Goal: Task Accomplishment & Management: Manage account settings

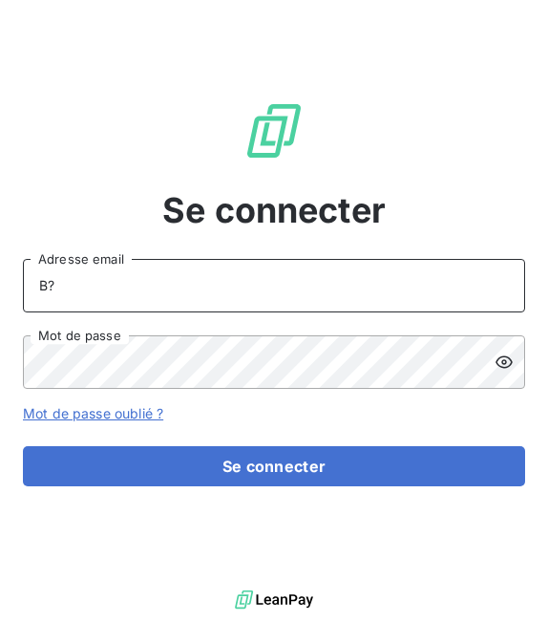
type input "B"
type input "[EMAIL_ADDRESS][DOMAIN_NAME]"
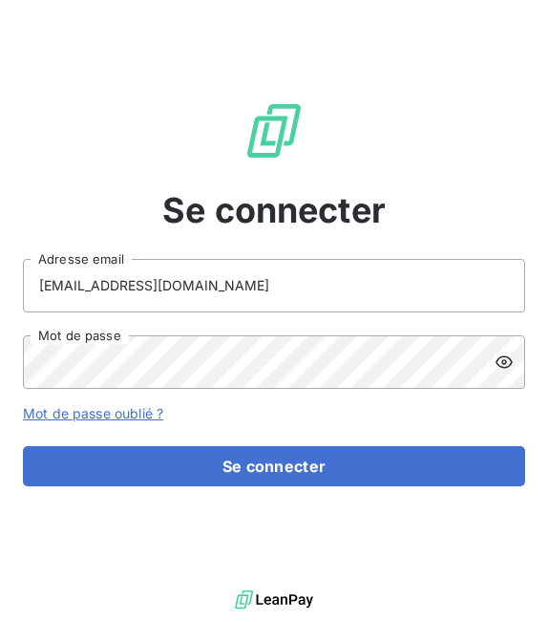
click at [500, 365] on icon at bounding box center [504, 361] width 19 height 19
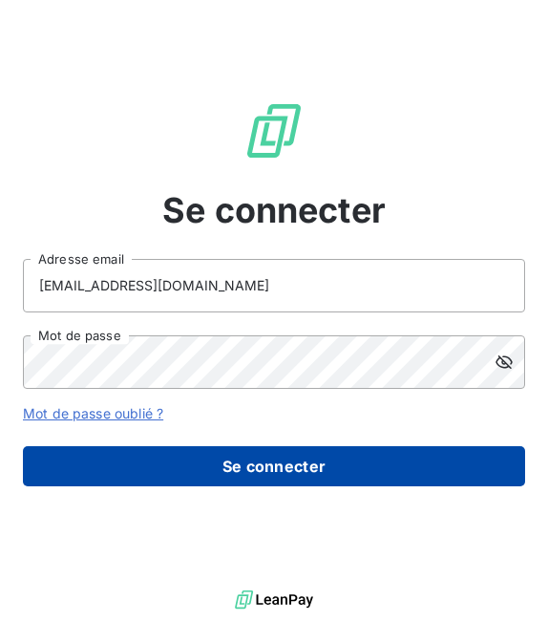
click at [337, 473] on button "Se connecter" at bounding box center [274, 466] width 502 height 40
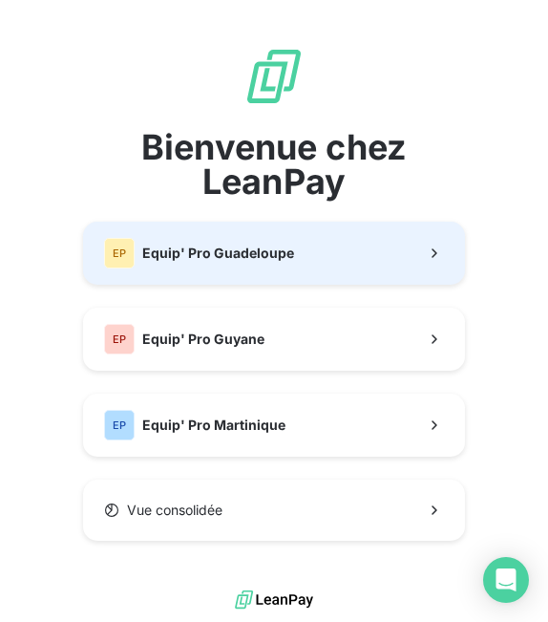
click at [260, 256] on span "Equip' Pro Guadeloupe" at bounding box center [218, 252] width 152 height 19
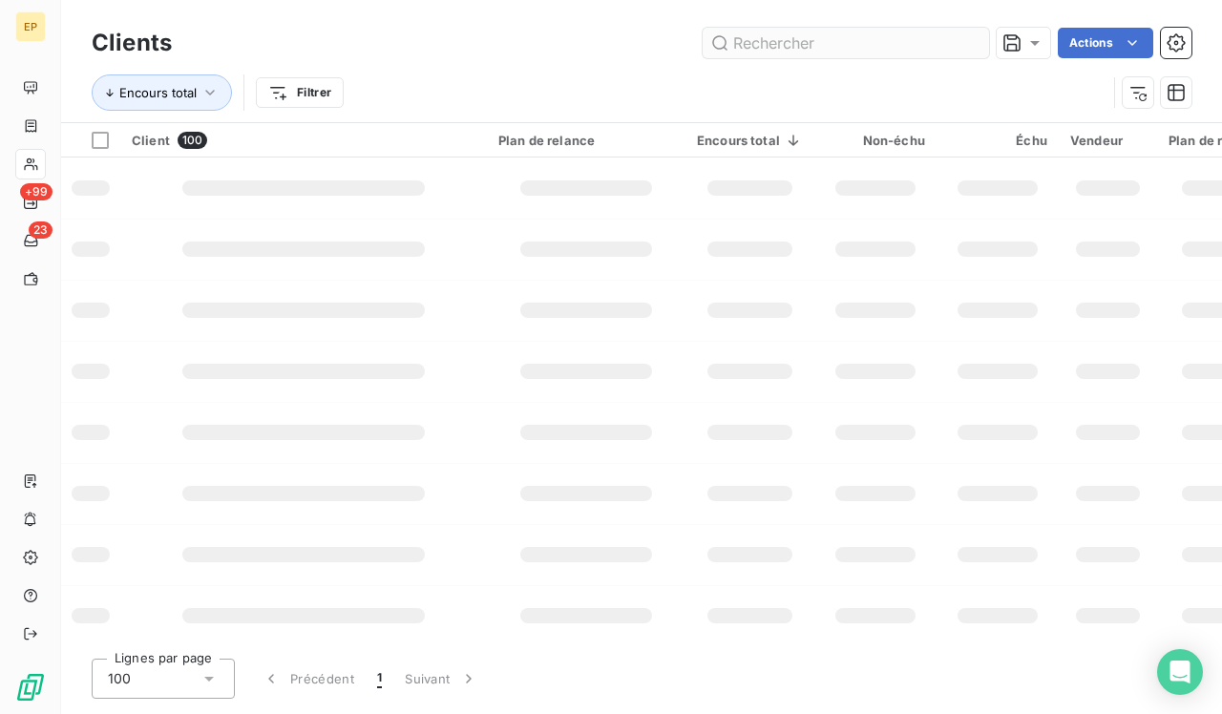
click at [547, 45] on input "text" at bounding box center [846, 43] width 286 height 31
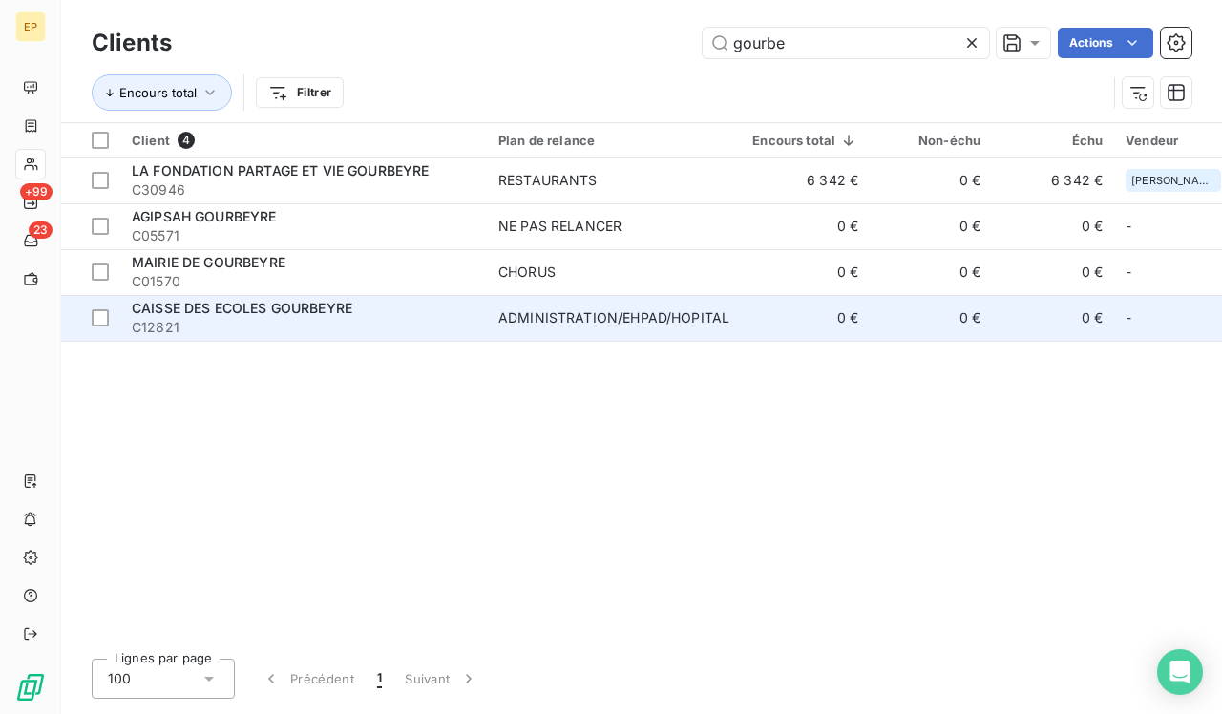
type input "gourbe"
click at [403, 309] on div "CAISSE DES ECOLES GOURBEYRE" at bounding box center [304, 308] width 344 height 19
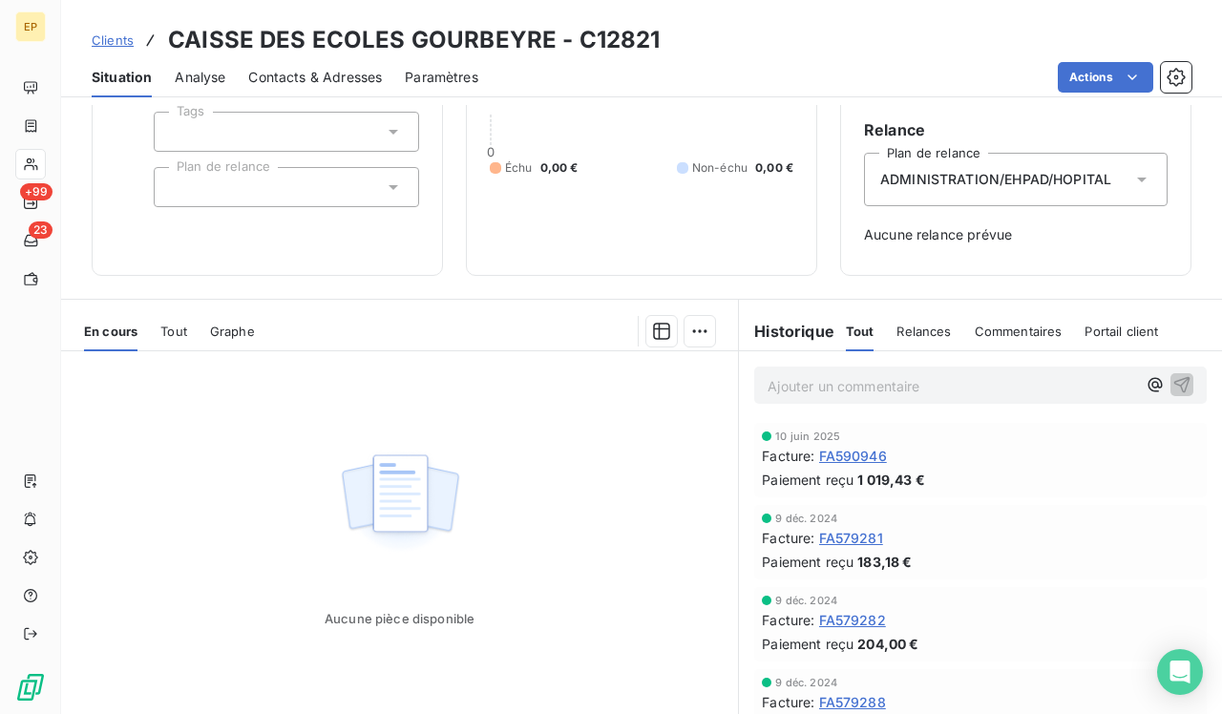
scroll to position [186, 0]
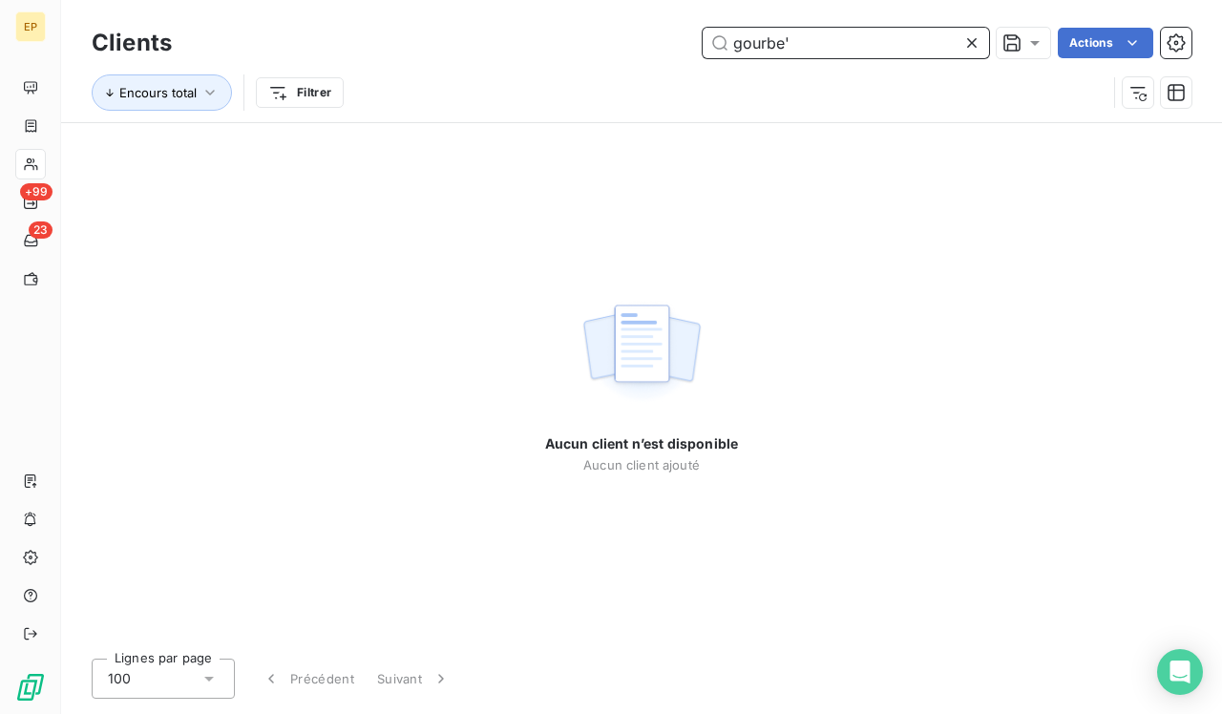
type input "gourbe'"
click at [547, 41] on icon at bounding box center [972, 42] width 19 height 19
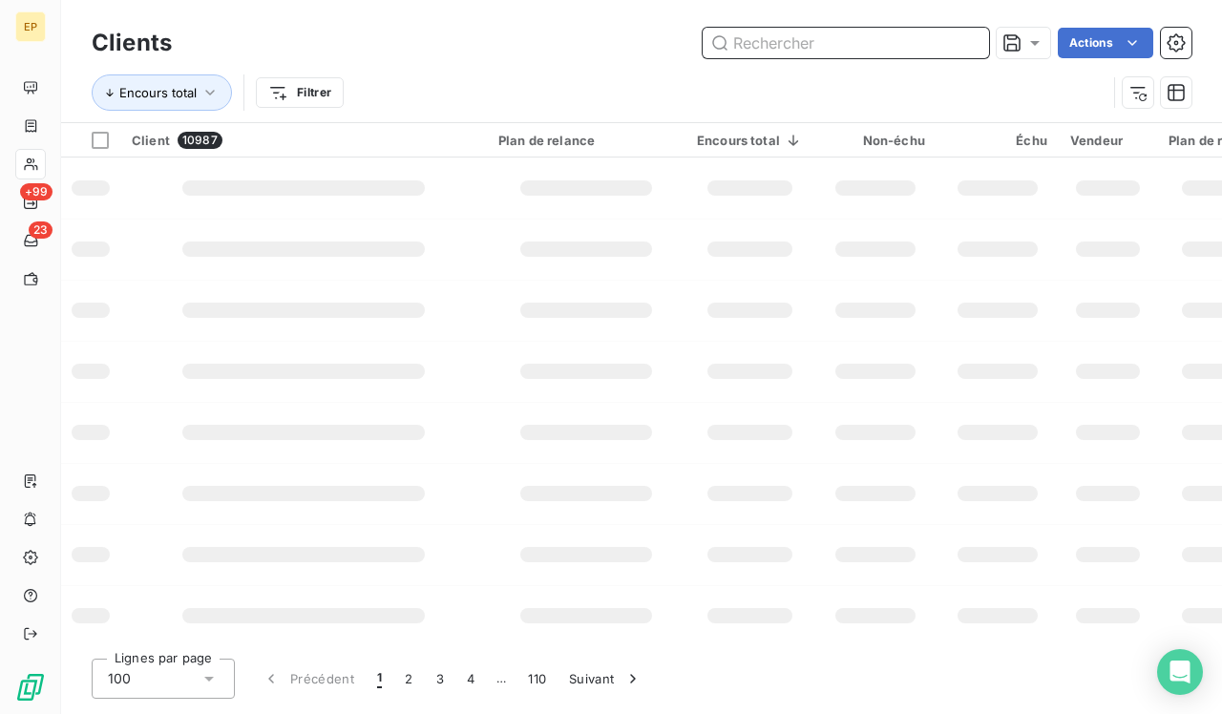
click at [547, 40] on input "text" at bounding box center [846, 43] width 286 height 31
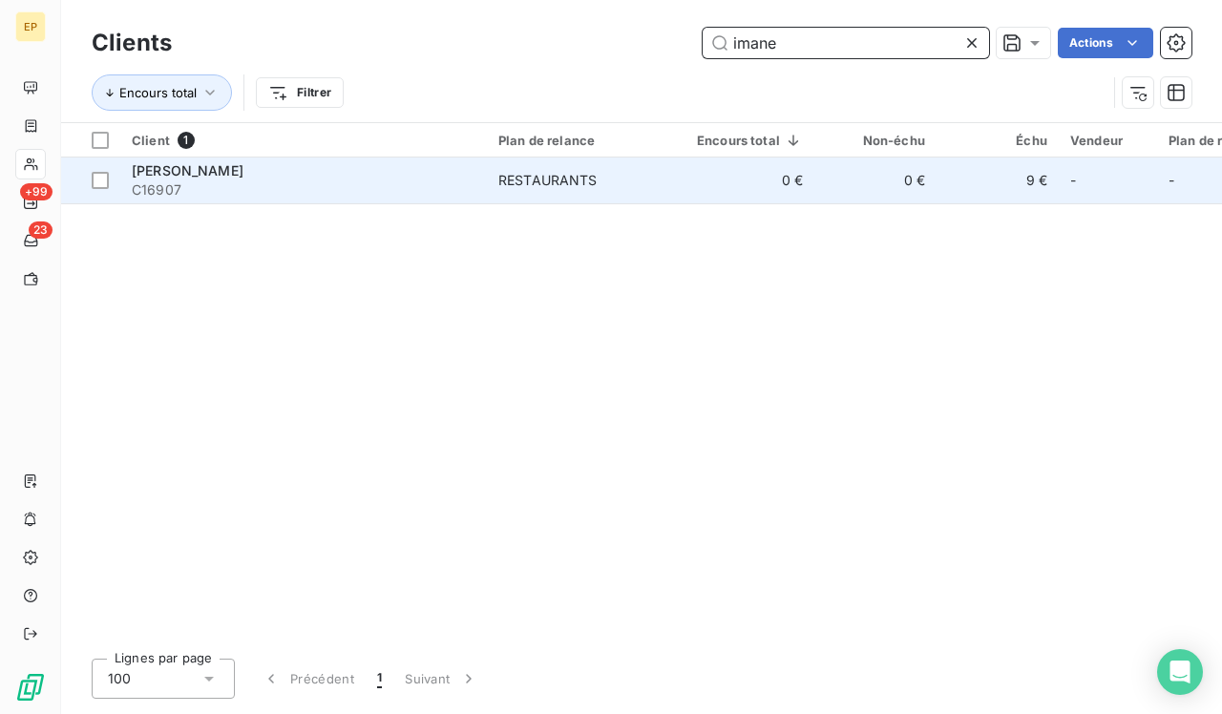
type input "imane"
click at [547, 175] on span "RESTAURANTS" at bounding box center [586, 180] width 176 height 19
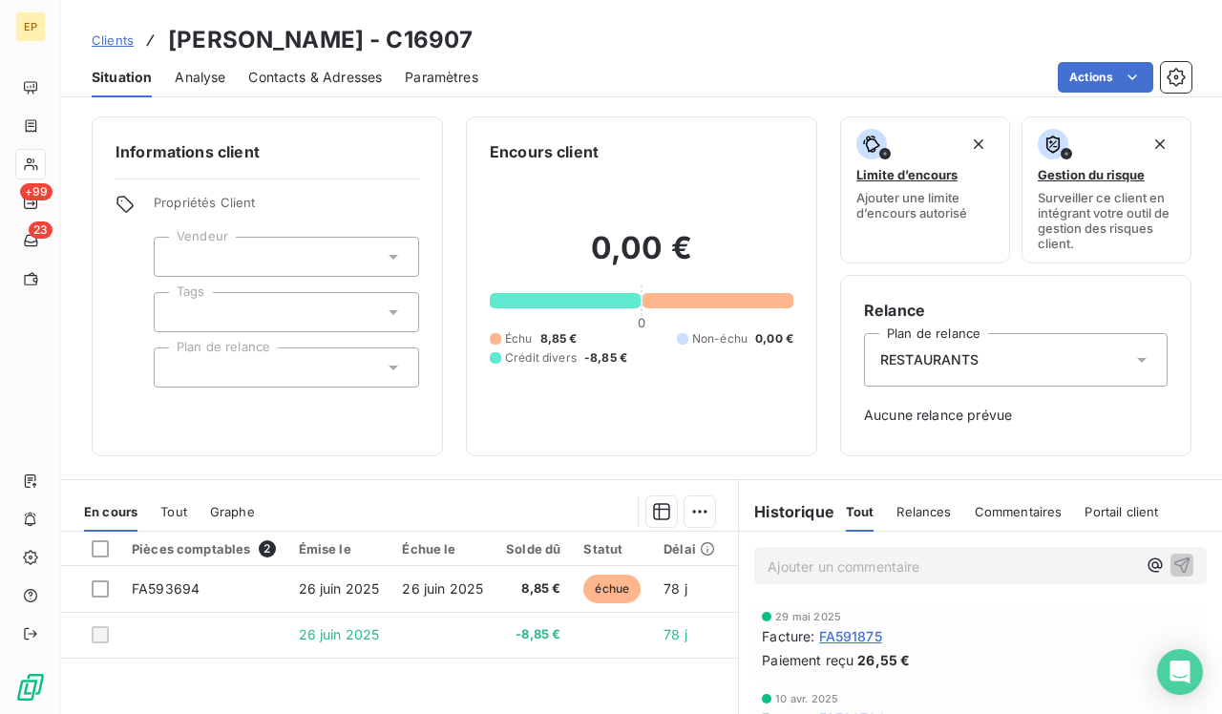
scroll to position [-2, 0]
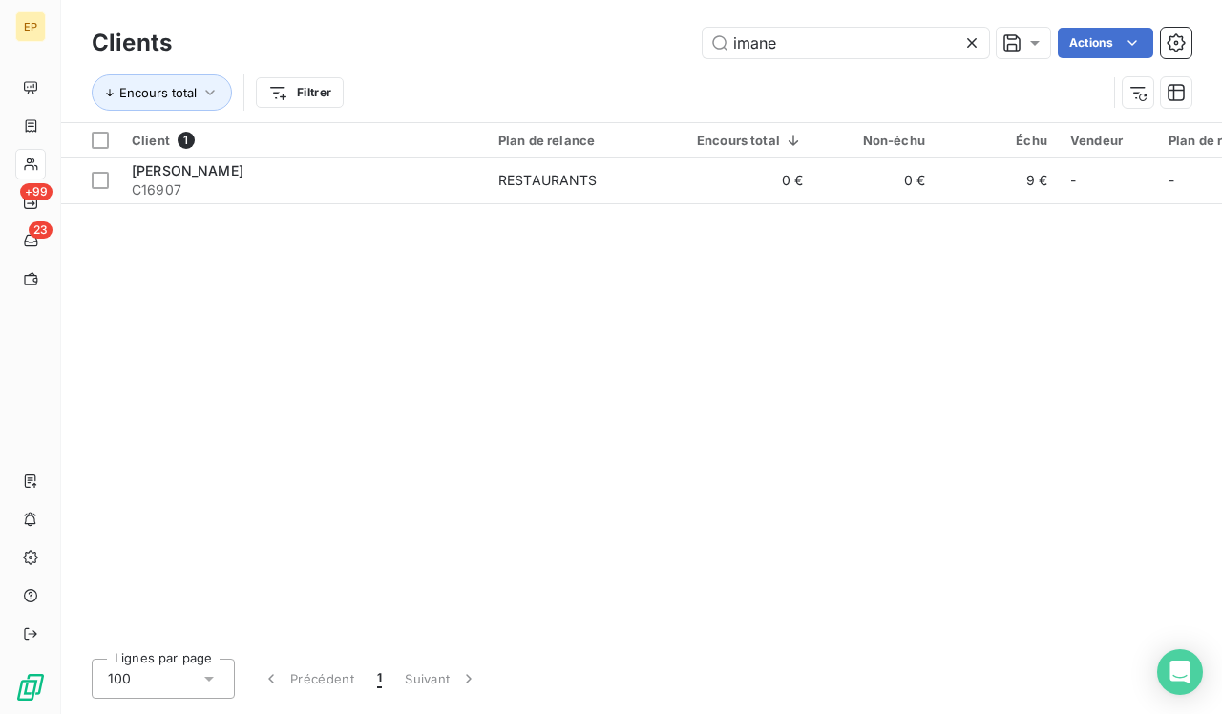
click at [547, 29] on div at bounding box center [976, 43] width 27 height 31
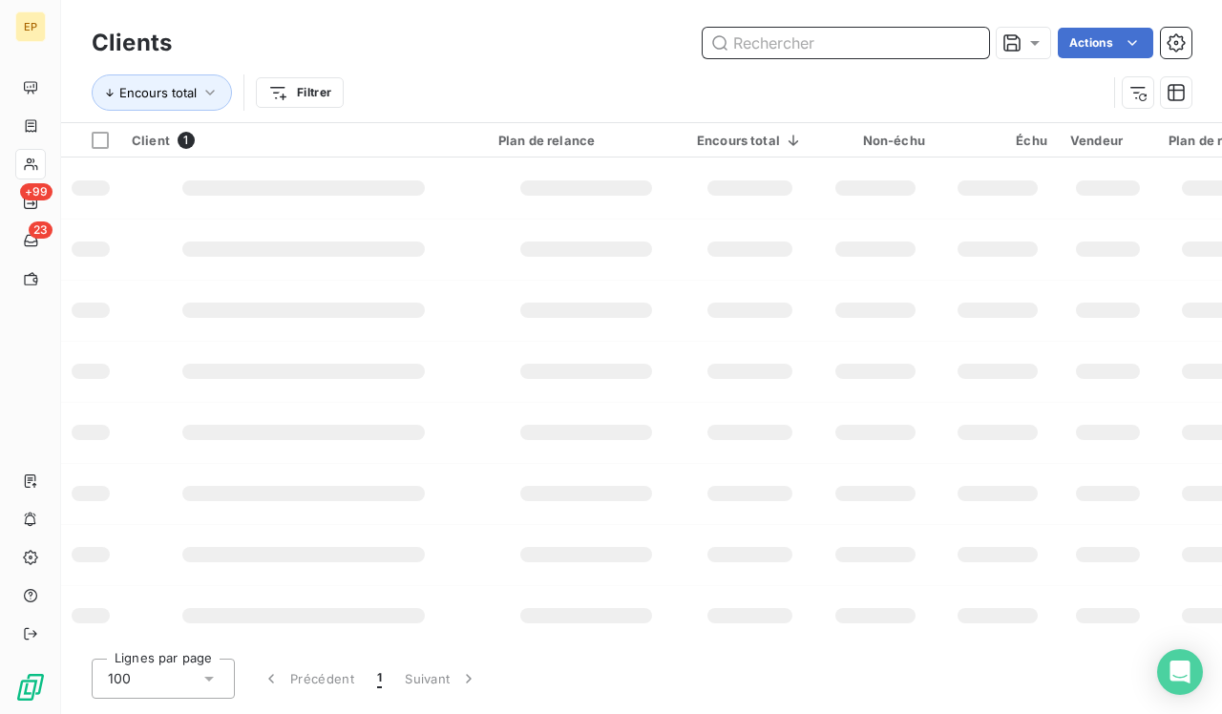
click at [547, 47] on input "text" at bounding box center [846, 43] width 286 height 31
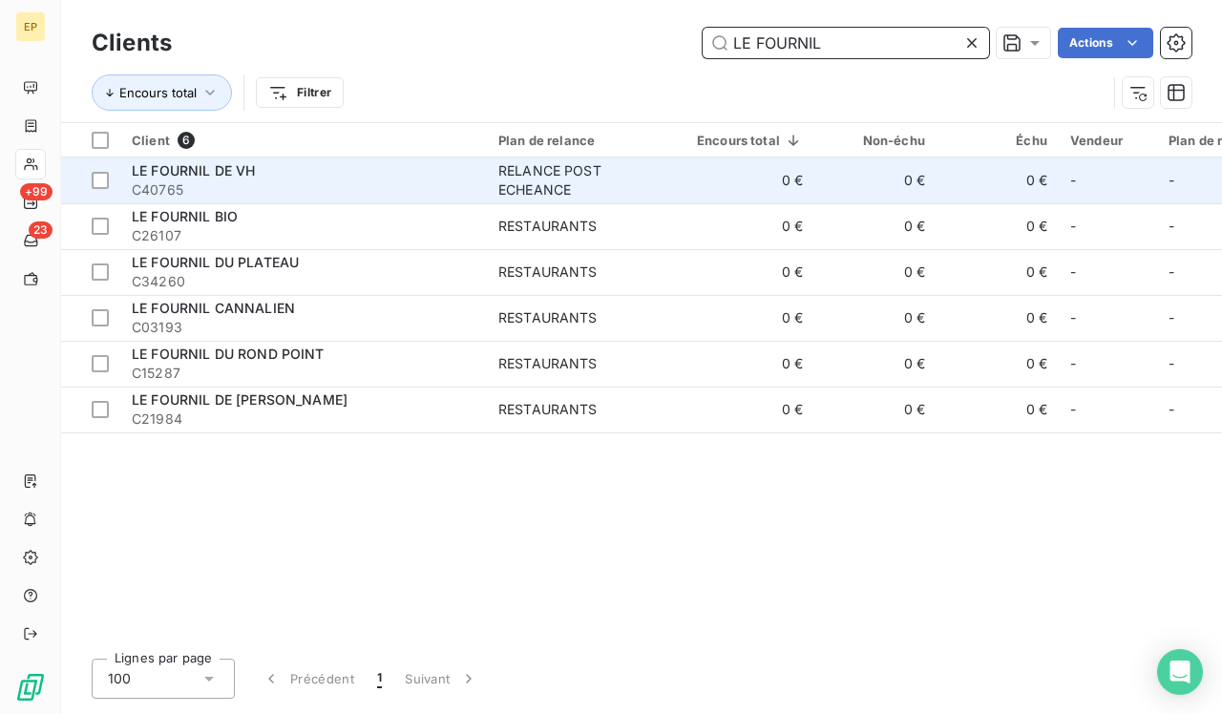
type input "LE FOURNIL"
click at [452, 182] on span "C40765" at bounding box center [304, 189] width 344 height 19
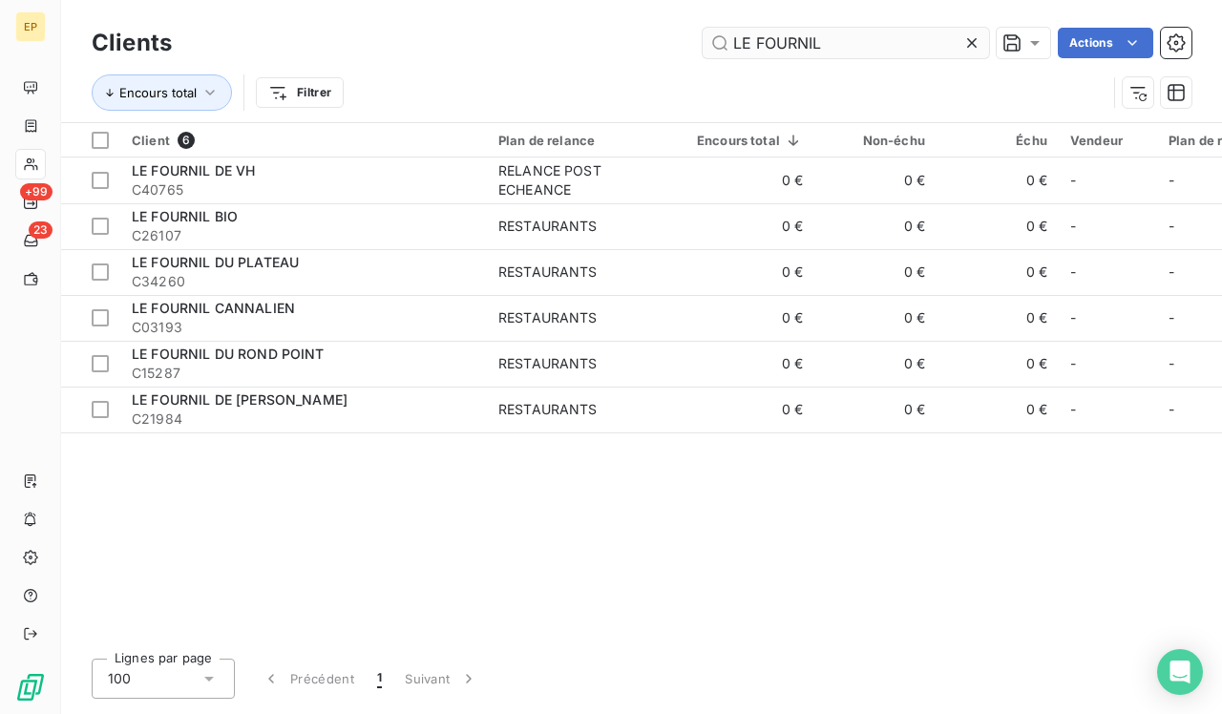
click at [547, 40] on icon at bounding box center [972, 43] width 10 height 10
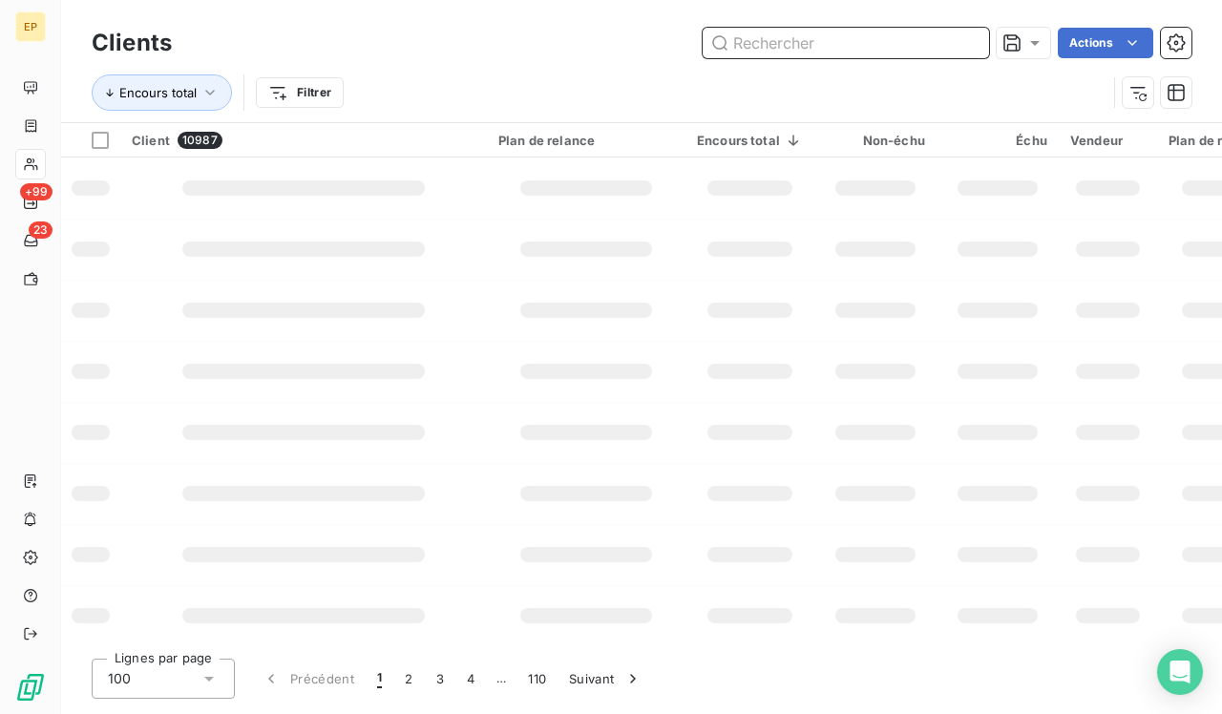
click at [547, 39] on input "text" at bounding box center [846, 43] width 286 height 31
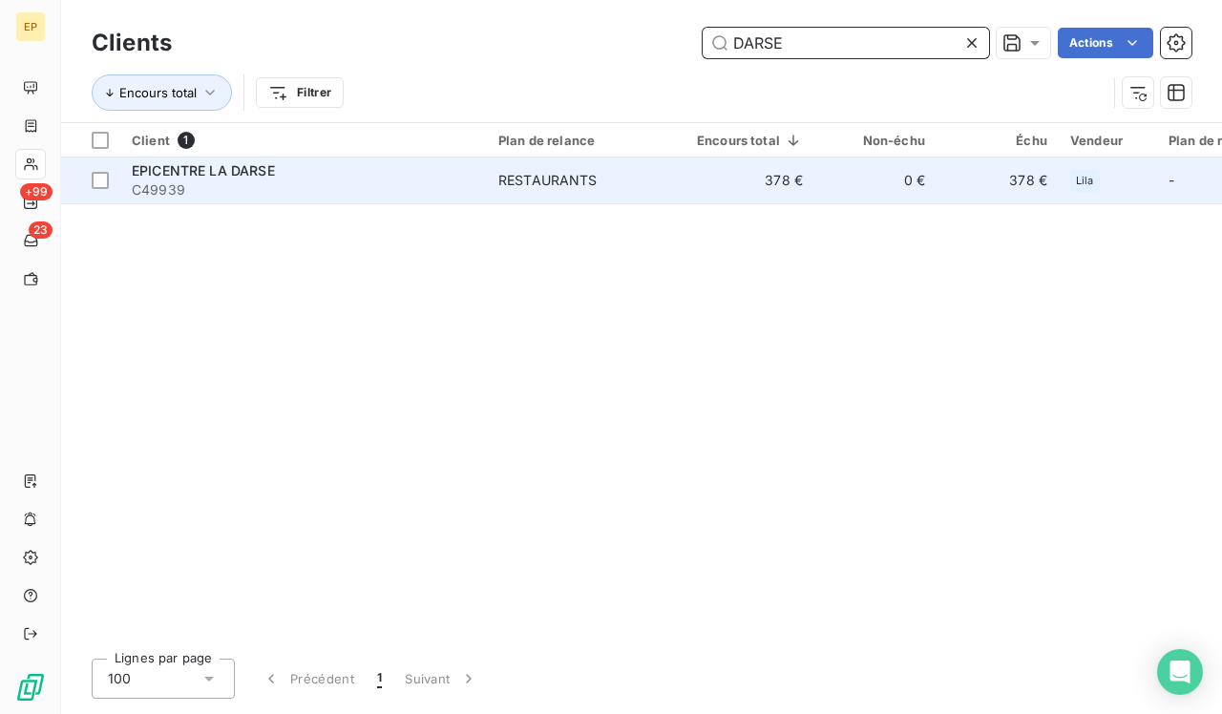
type input "DARSE"
click at [518, 188] on td "RESTAURANTS" at bounding box center [586, 181] width 199 height 46
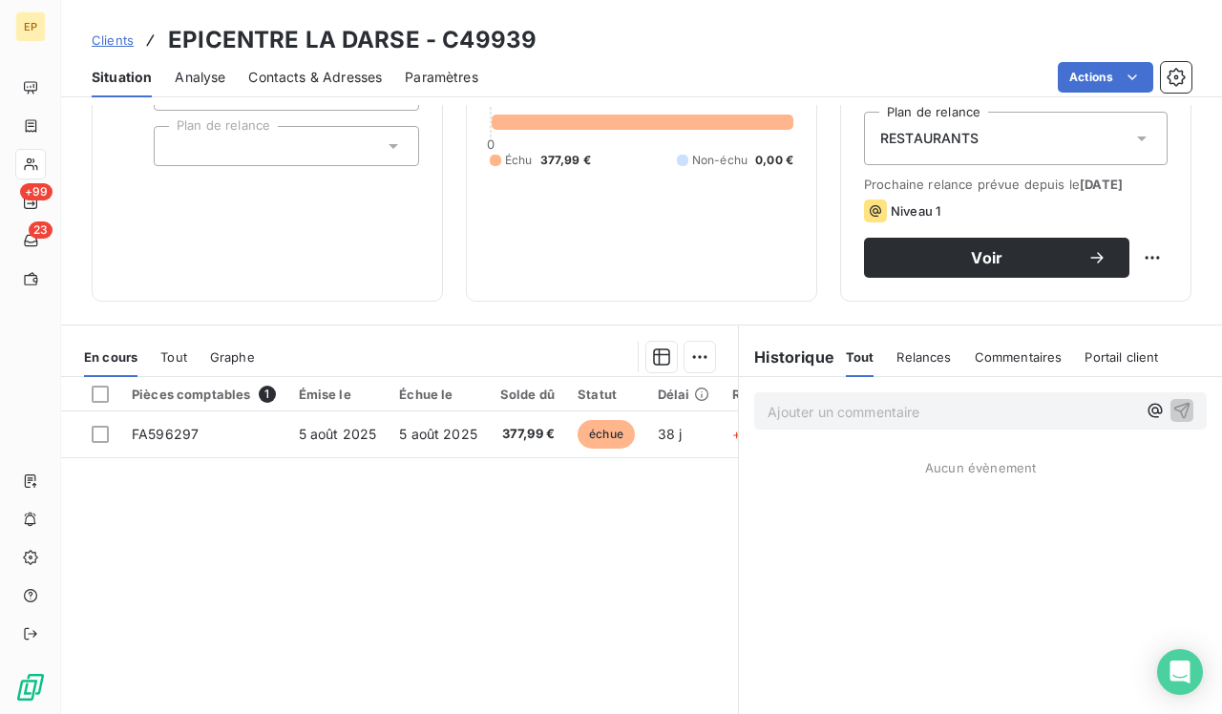
scroll to position [225, 0]
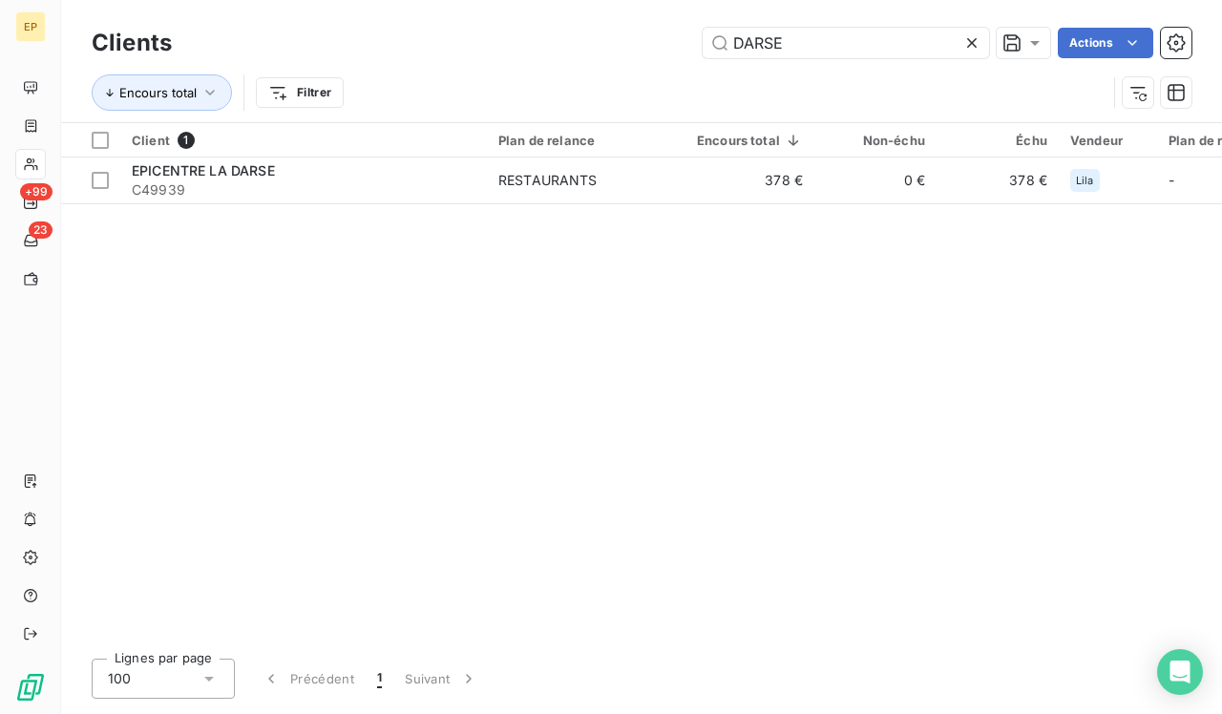
click at [547, 37] on icon at bounding box center [972, 42] width 19 height 19
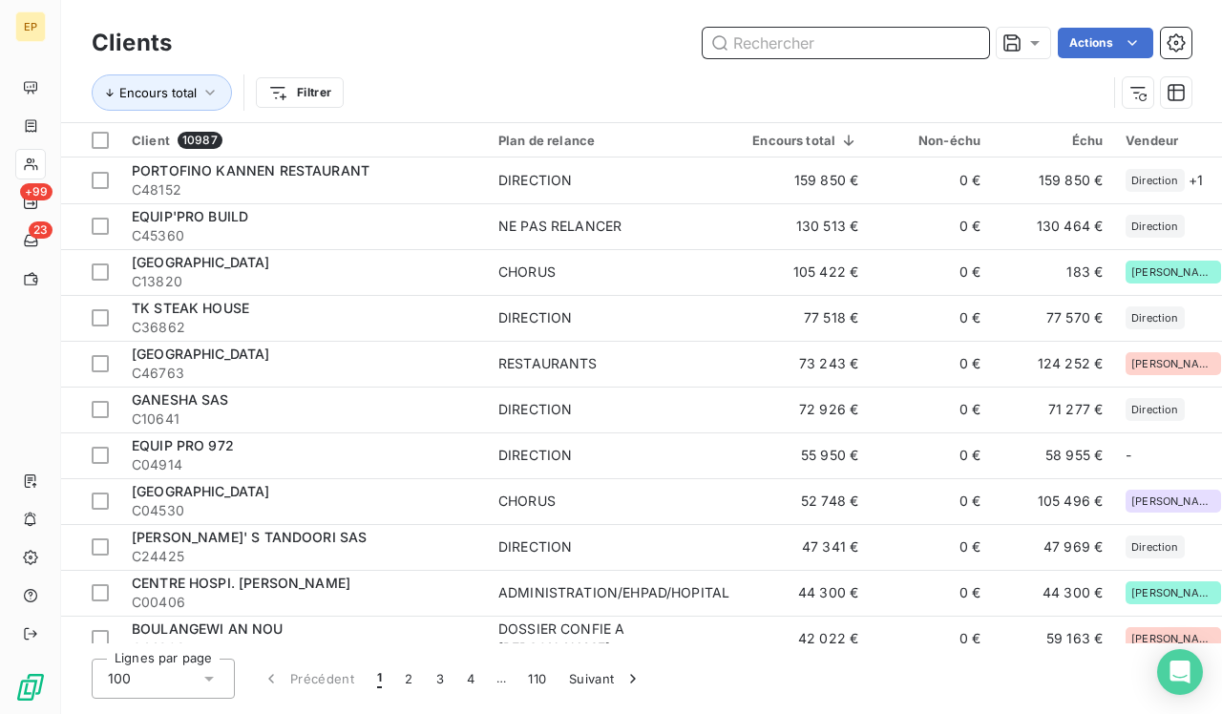
click at [547, 37] on input "text" at bounding box center [846, 43] width 286 height 31
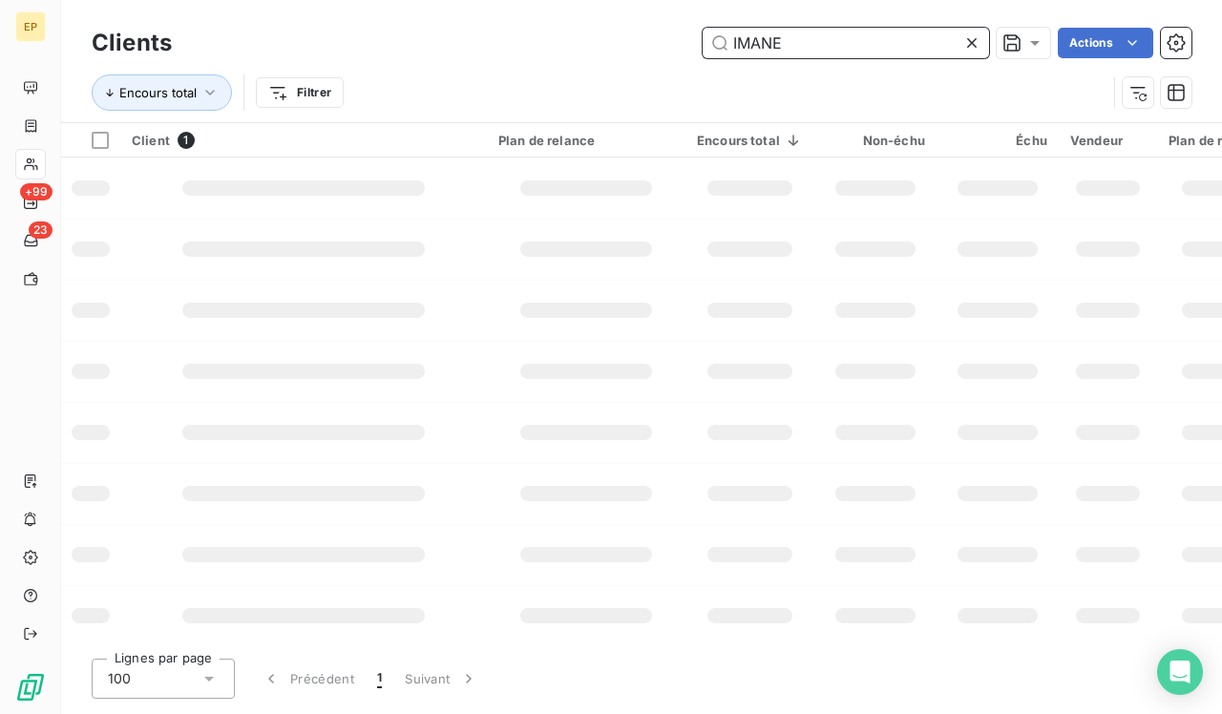
type input "IMANE"
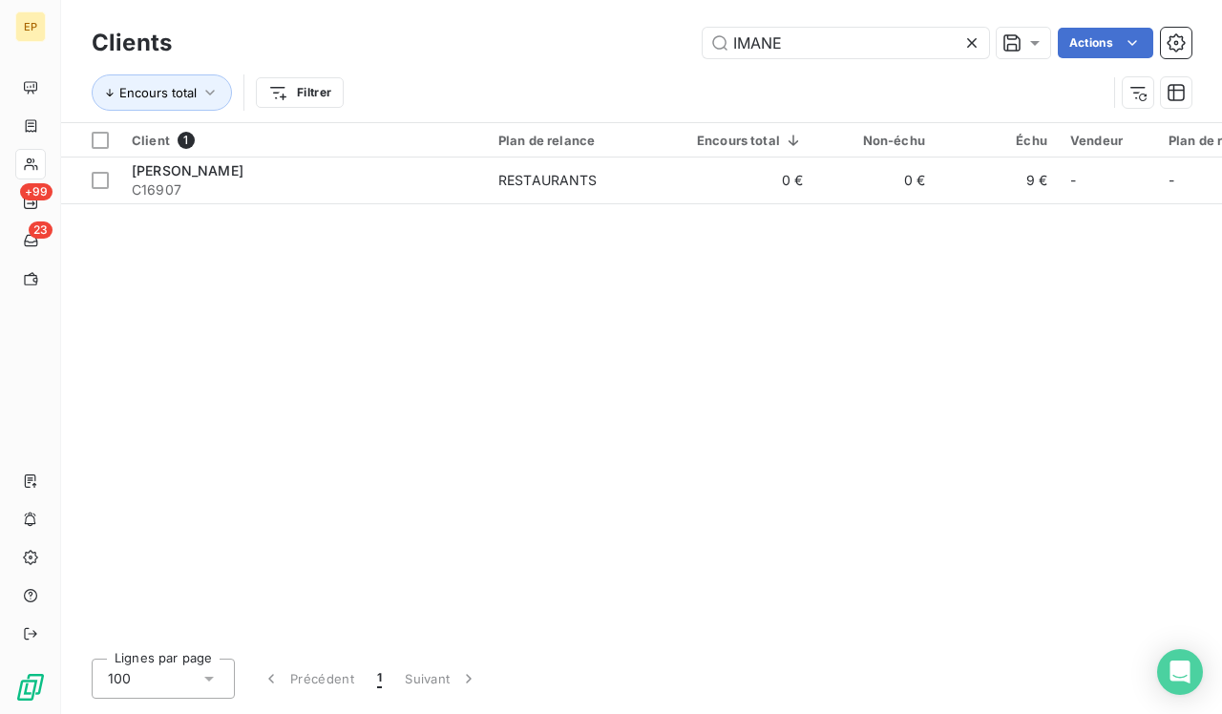
click at [547, 42] on icon at bounding box center [972, 42] width 19 height 19
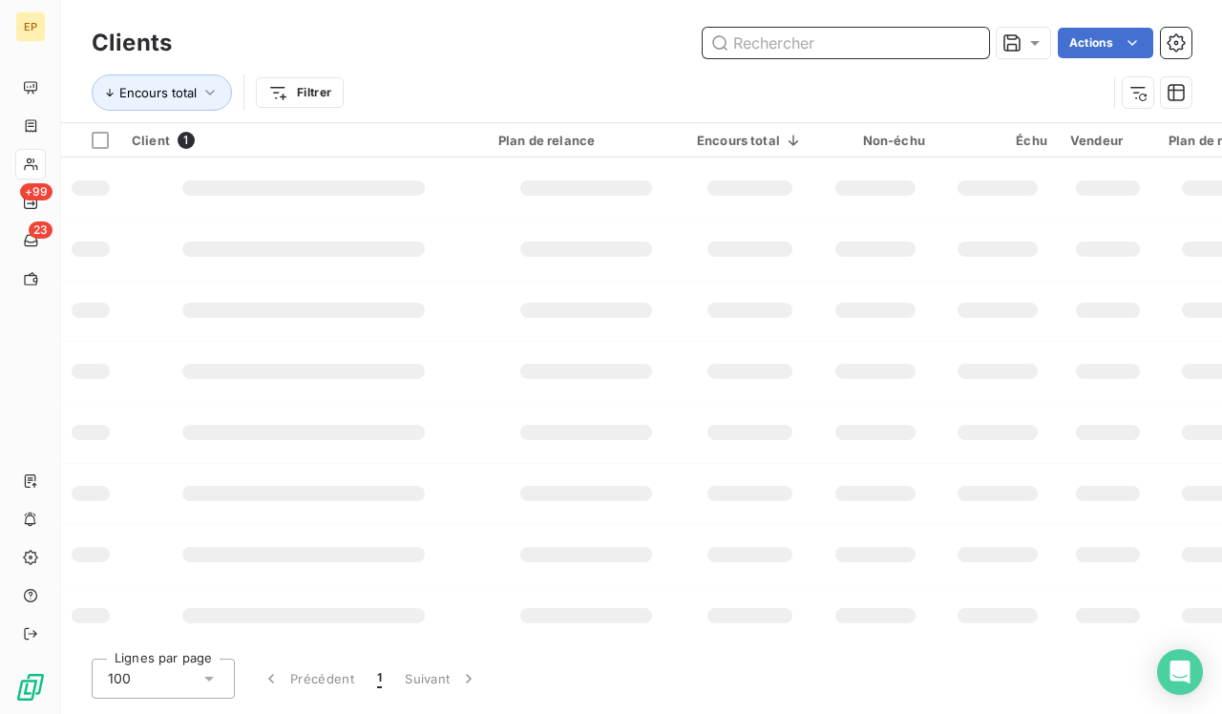
click at [547, 42] on input "text" at bounding box center [846, 43] width 286 height 31
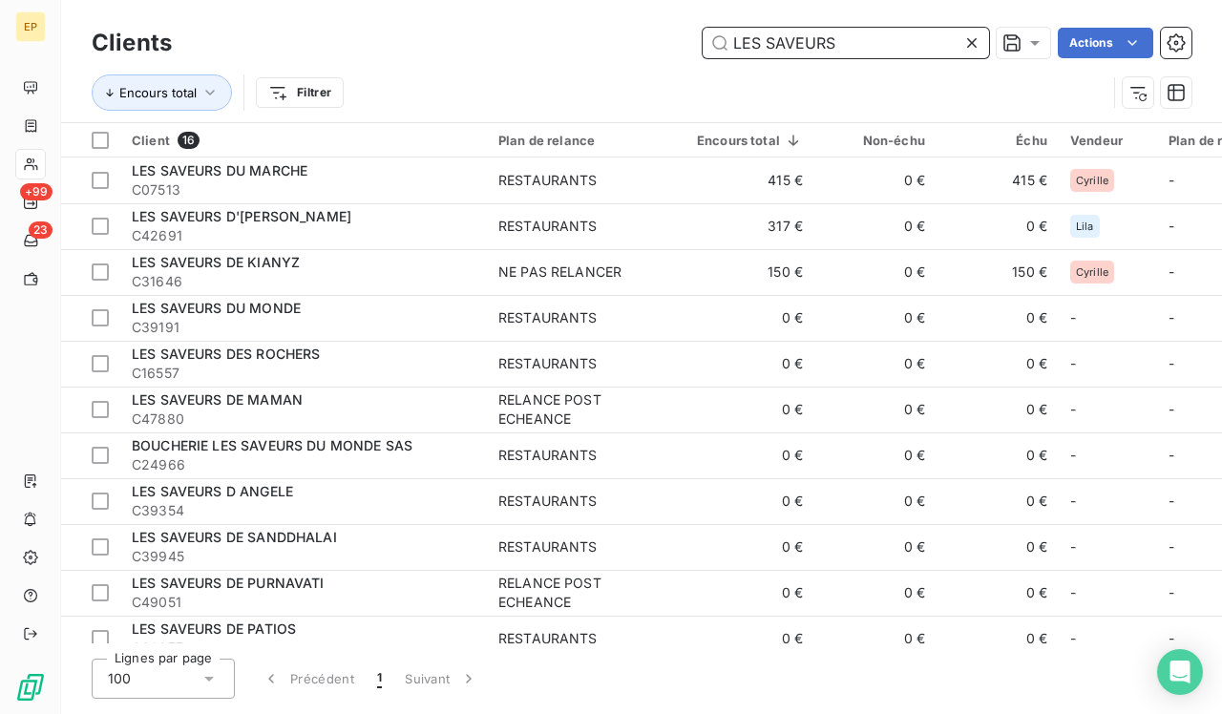
type input "LES SAVEURS"
click at [229, 180] on span "C07513" at bounding box center [304, 189] width 344 height 19
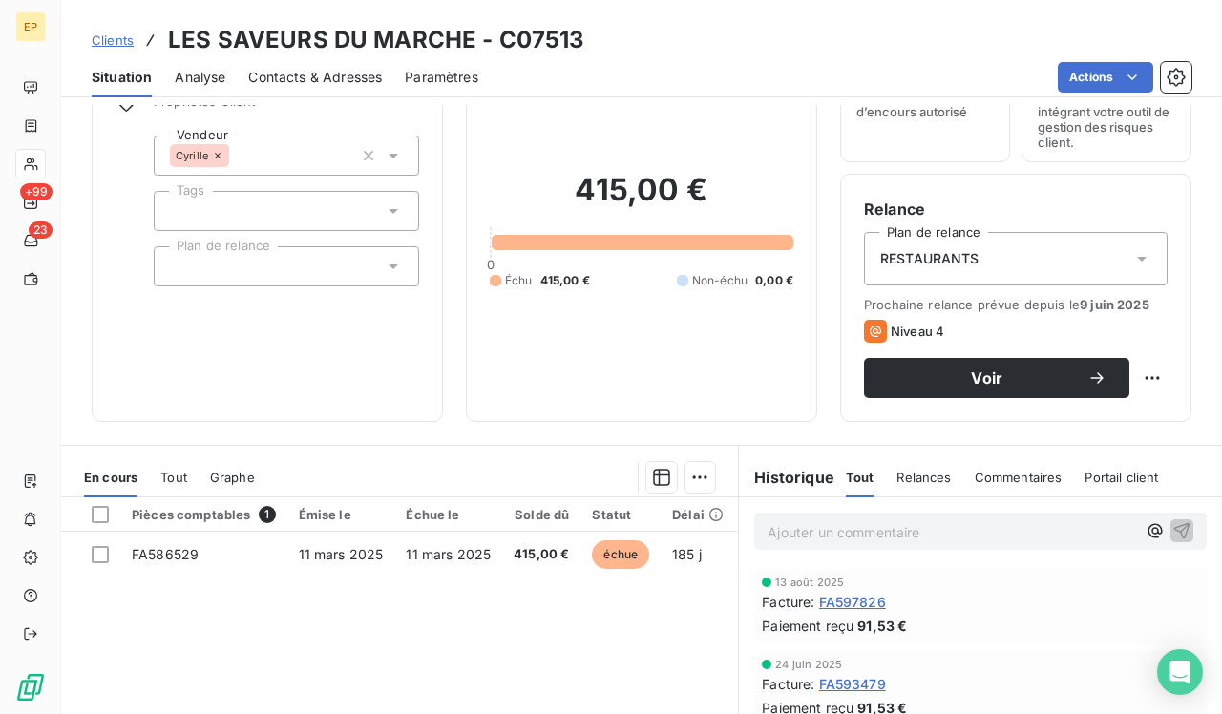
scroll to position [137, 0]
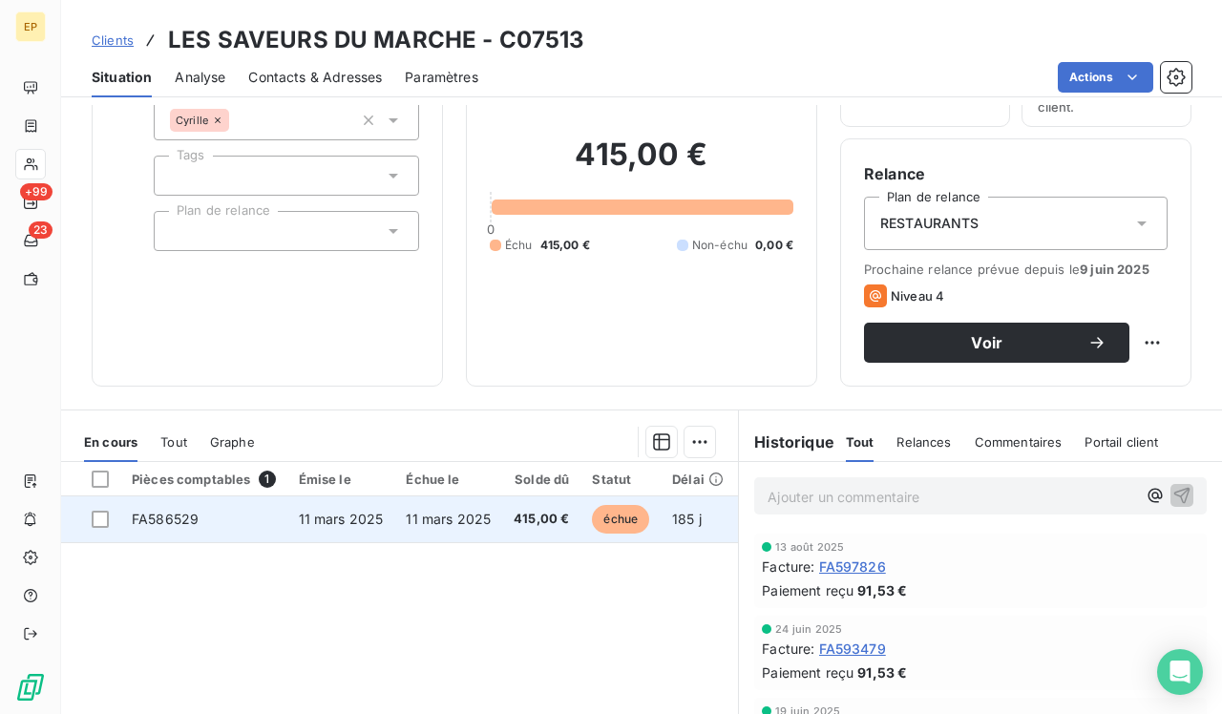
click at [374, 522] on span "11 mars 2025" at bounding box center [341, 519] width 85 height 16
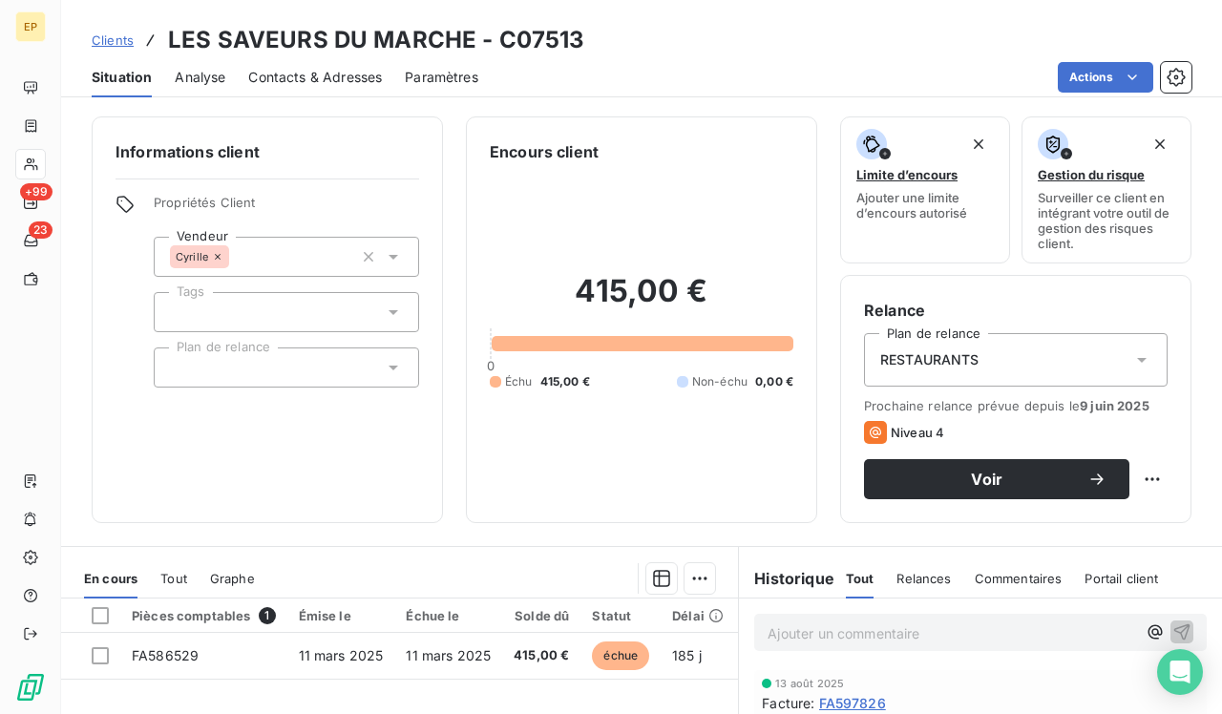
click at [547, 374] on div "RESTAURANTS" at bounding box center [1016, 359] width 304 height 53
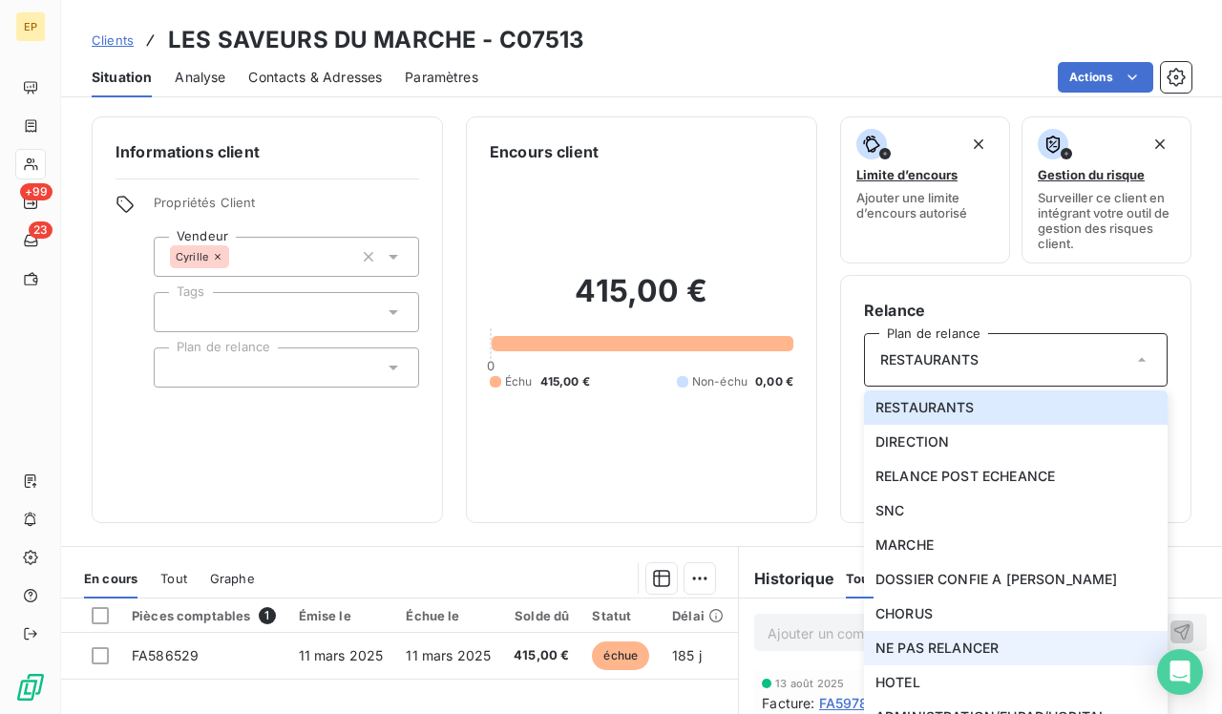
click at [547, 621] on span "NE PAS RELANCER" at bounding box center [937, 648] width 123 height 19
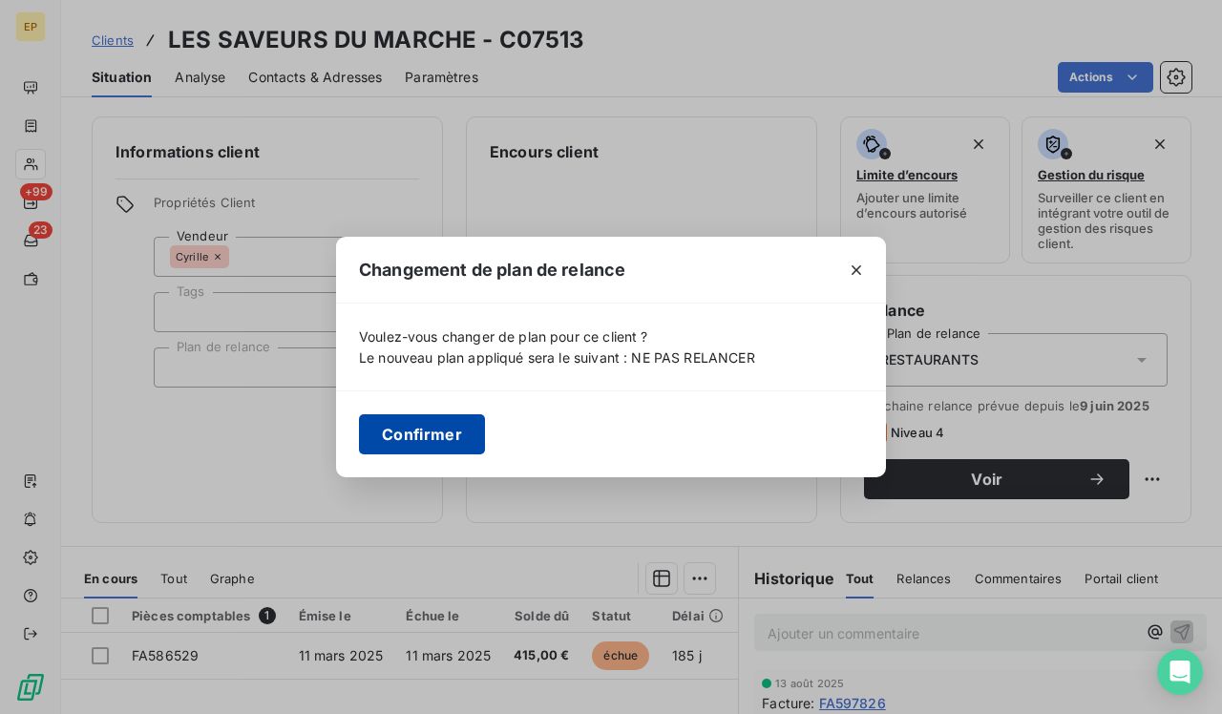
click at [455, 432] on button "Confirmer" at bounding box center [422, 434] width 126 height 40
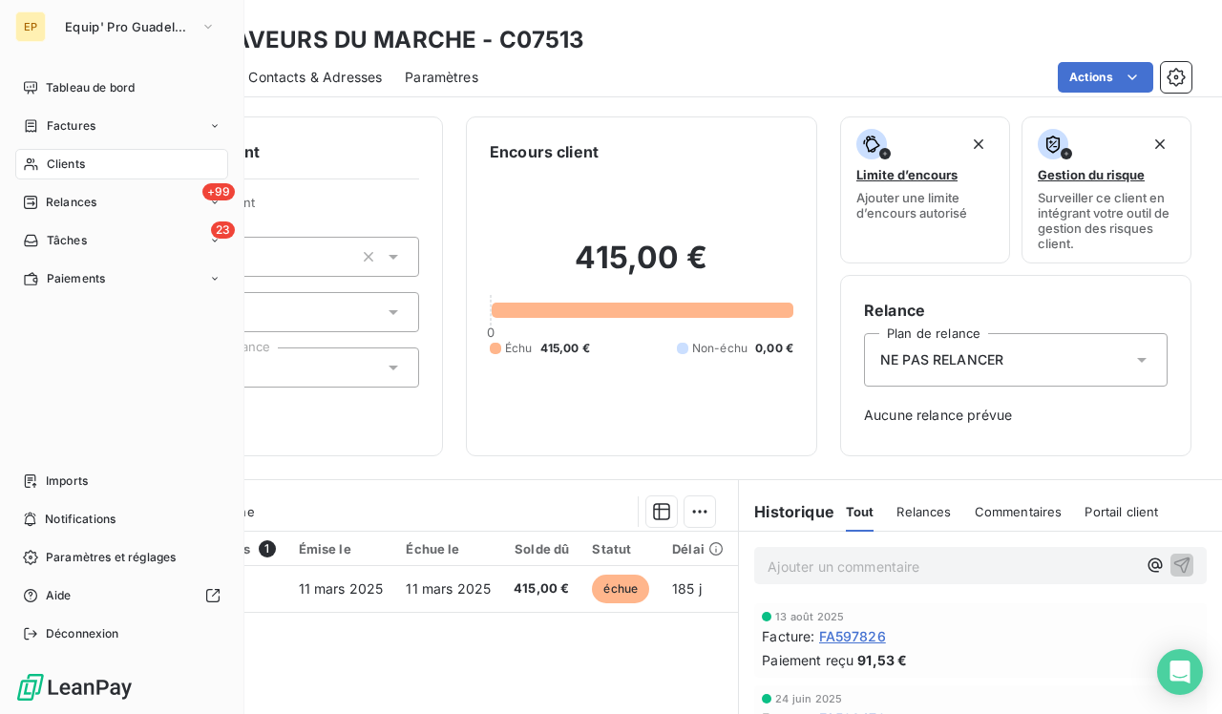
click at [48, 168] on span "Clients" at bounding box center [66, 164] width 38 height 17
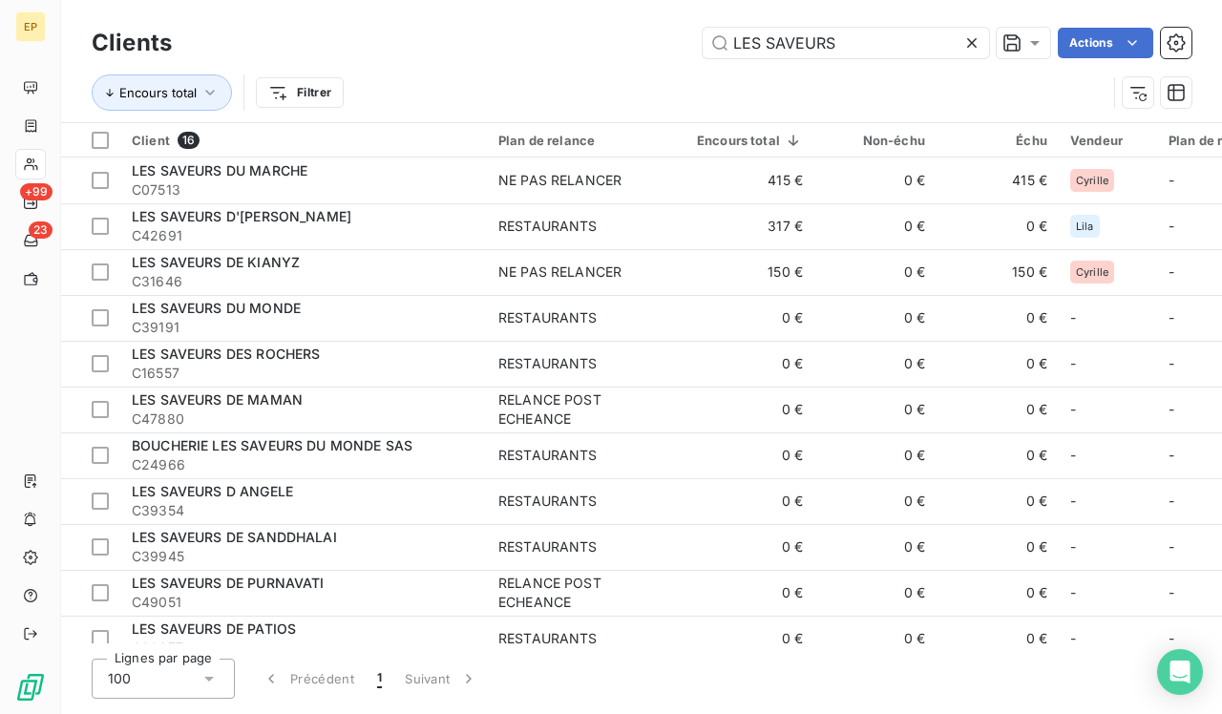
click at [547, 37] on icon at bounding box center [972, 42] width 19 height 19
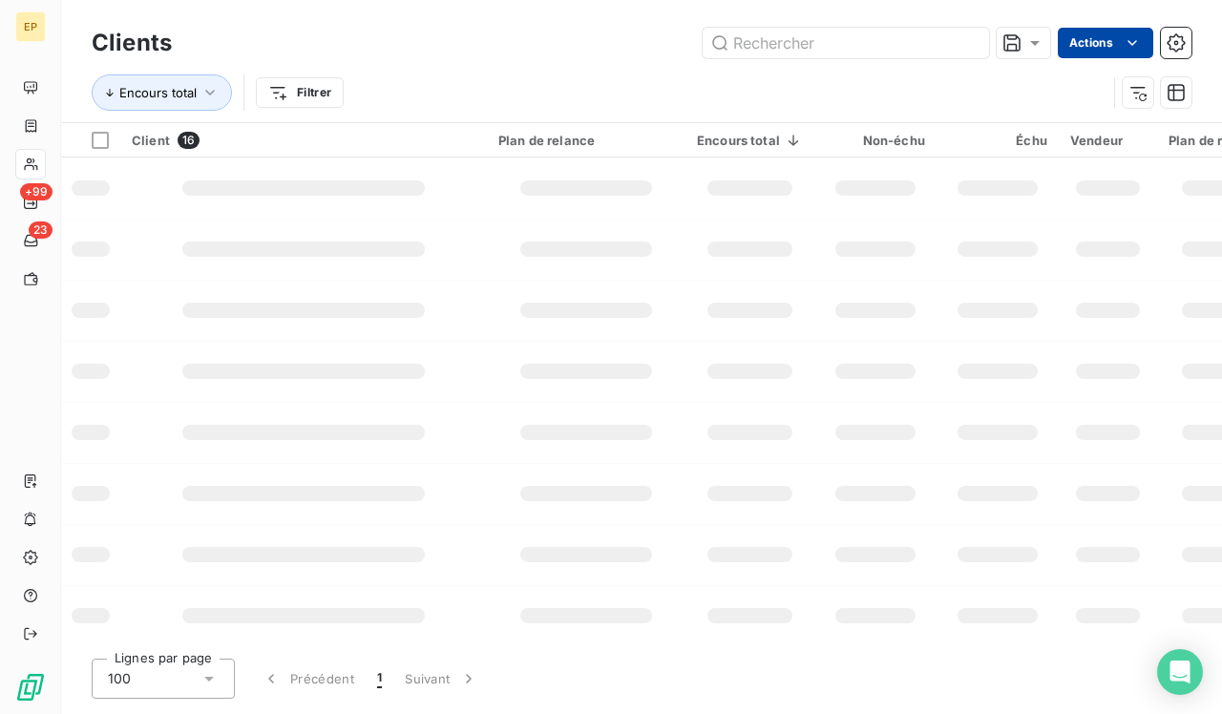
click at [547, 43] on html "EP +99 23 Clients Actions Encours total Filtrer Client 16 Plan de relance Encou…" at bounding box center [611, 357] width 1222 height 714
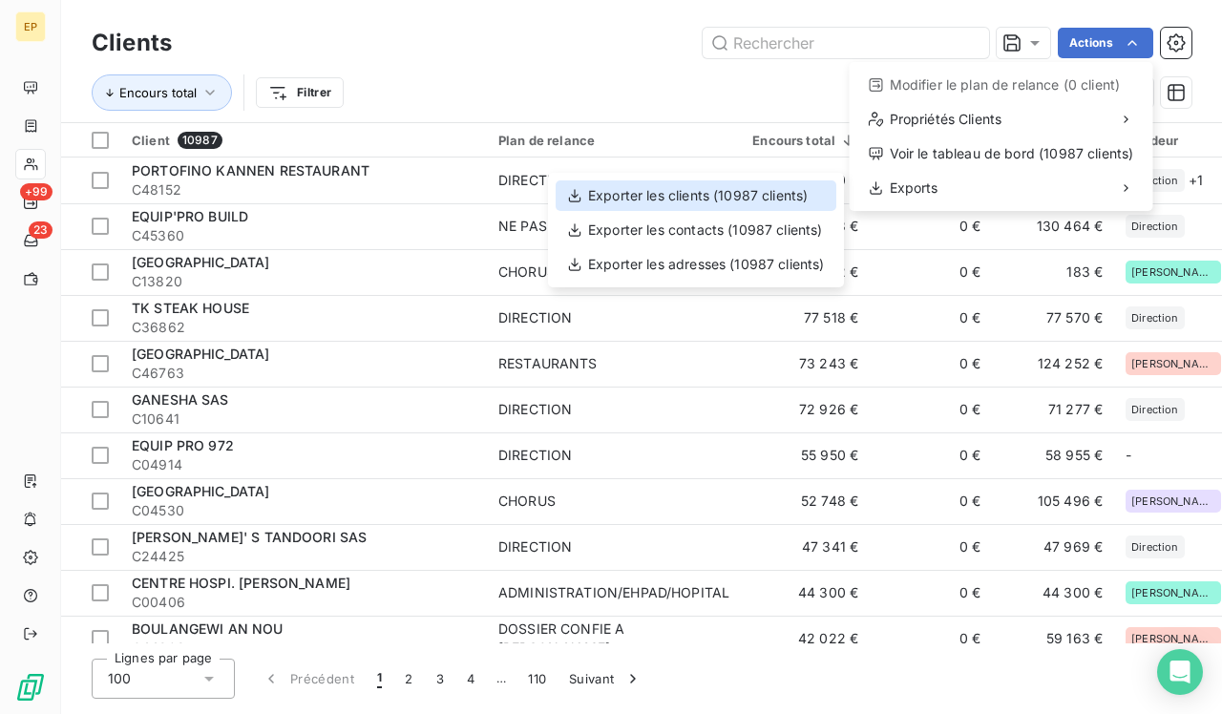
click at [547, 195] on div "Exporter les clients (10987 clients)" at bounding box center [696, 195] width 281 height 31
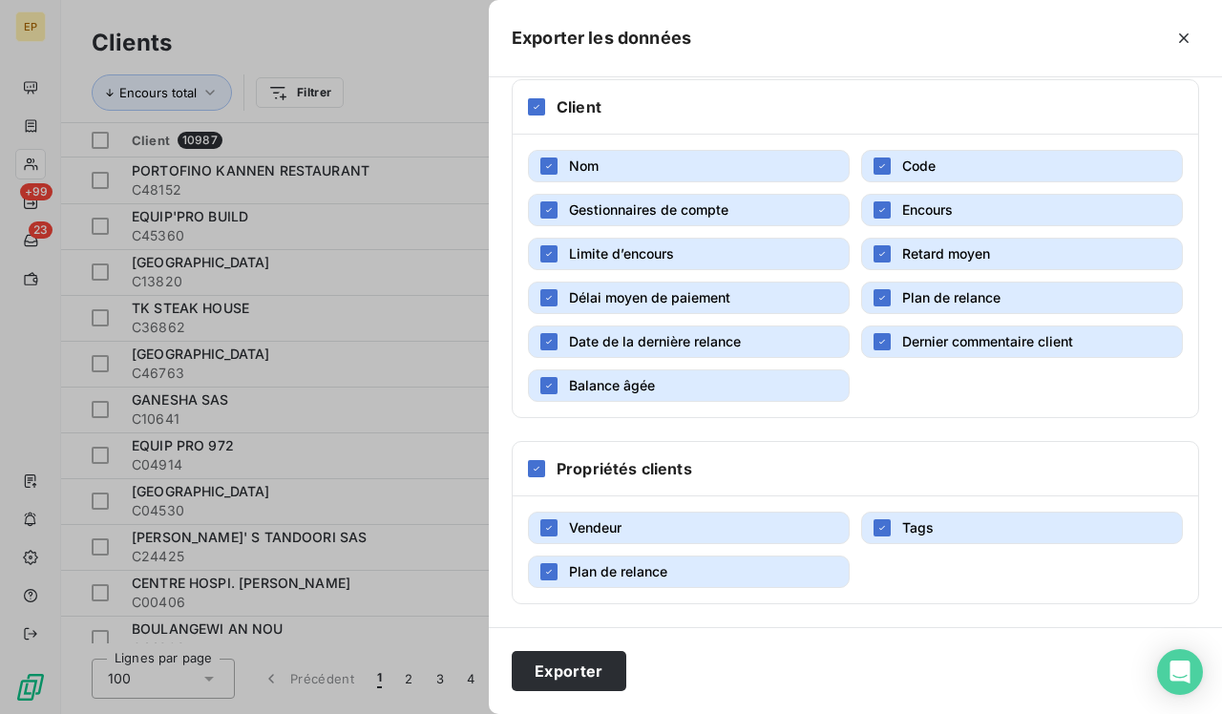
scroll to position [236, 0]
click at [547, 570] on span "Plan de relance" at bounding box center [618, 571] width 98 height 16
click at [547, 535] on div "button" at bounding box center [882, 527] width 17 height 17
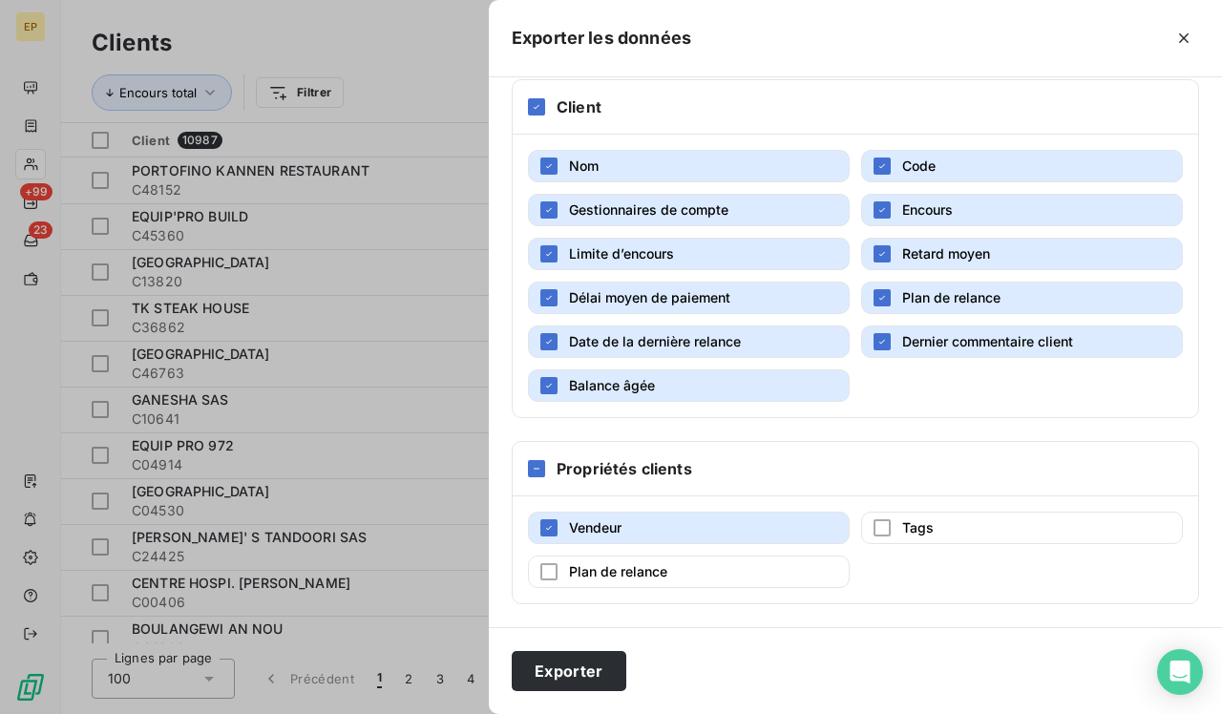
click at [547, 357] on button "Dernier commentaire client" at bounding box center [1022, 342] width 322 height 32
click at [547, 285] on button "Plan de relance" at bounding box center [1022, 298] width 322 height 32
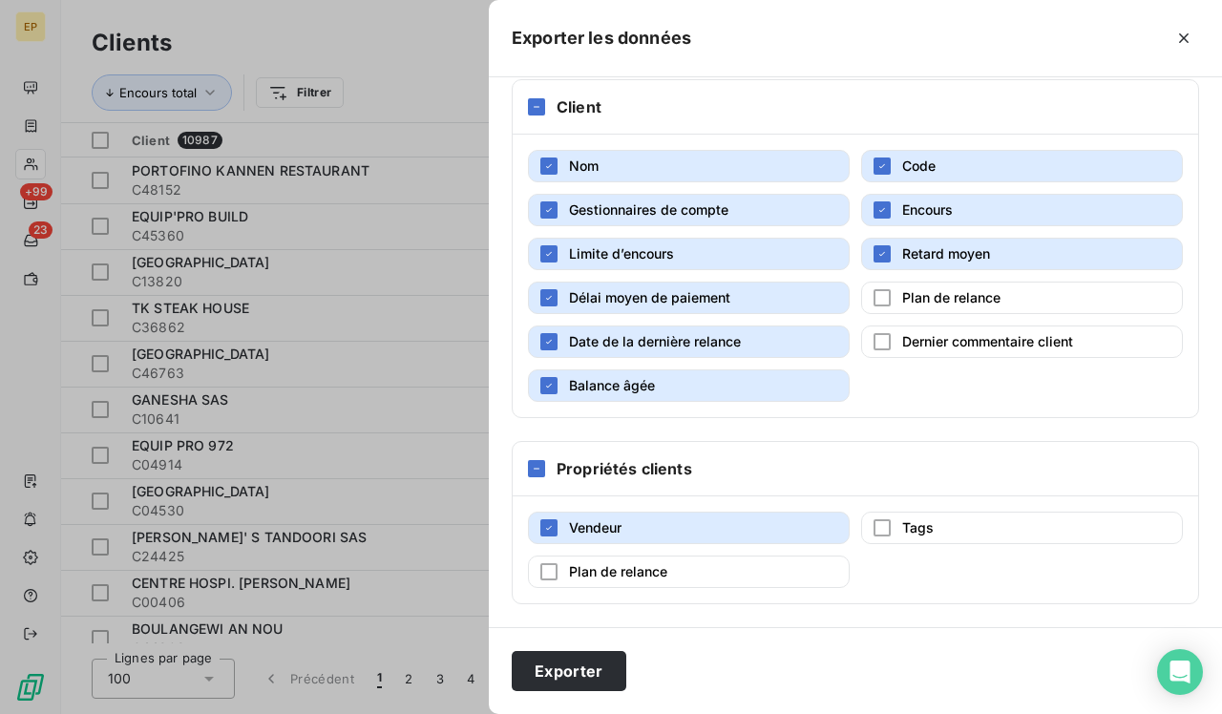
click at [547, 240] on button "Retard moyen" at bounding box center [1022, 254] width 322 height 32
click at [547, 388] on span "Balance âgée" at bounding box center [612, 385] width 86 height 16
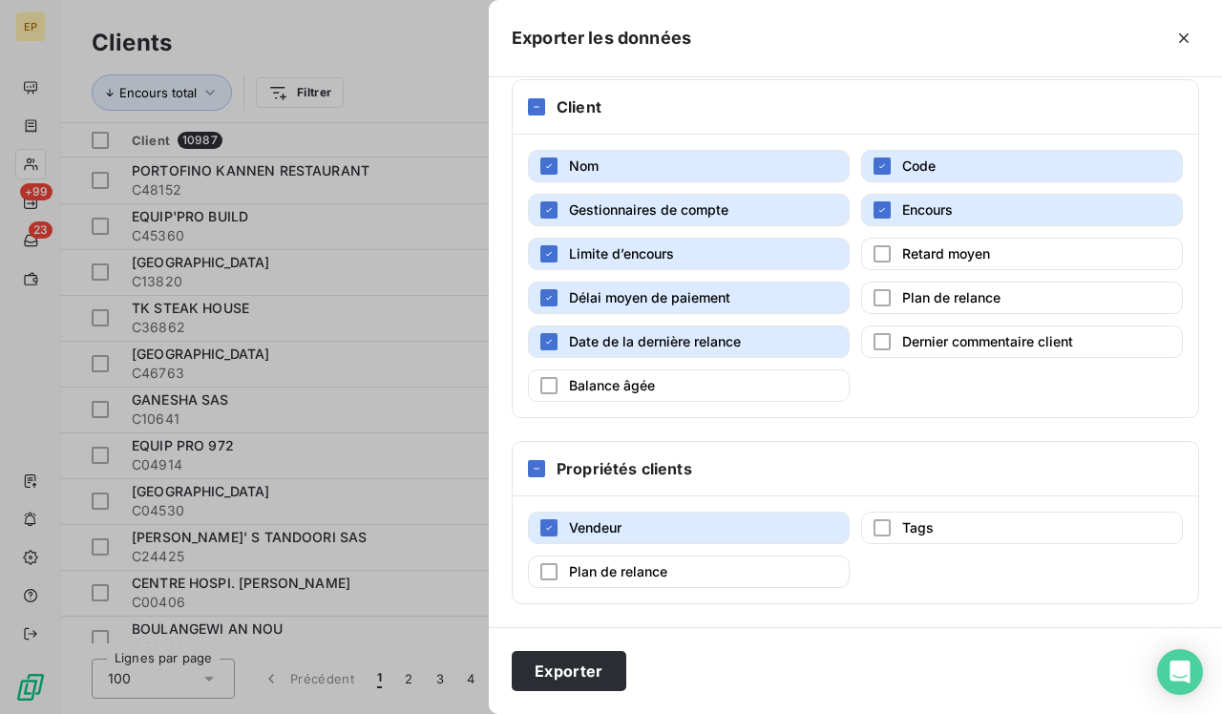
click at [547, 339] on span "Date de la dernière relance" at bounding box center [655, 341] width 172 height 16
click at [547, 304] on span "Délai moyen de paiement" at bounding box center [649, 297] width 161 height 16
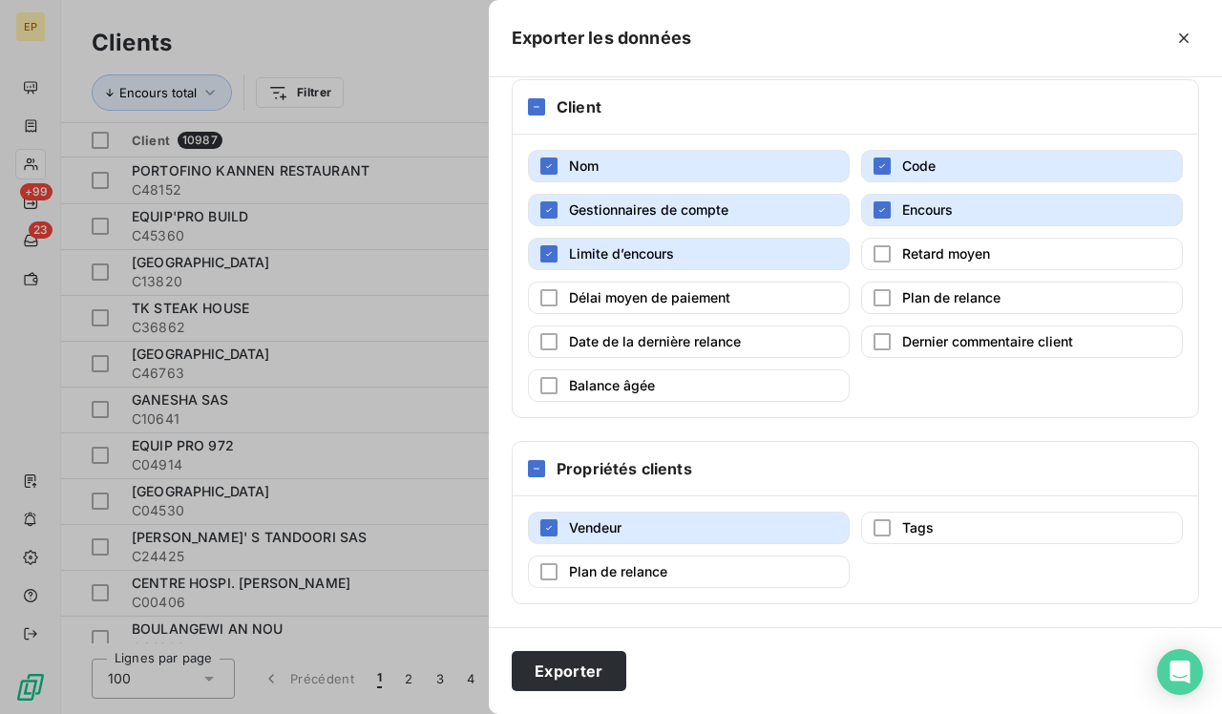
click at [547, 252] on span "Limite d’encours" at bounding box center [621, 253] width 105 height 16
click at [547, 213] on span "Gestionnaires de compte" at bounding box center [648, 209] width 159 height 16
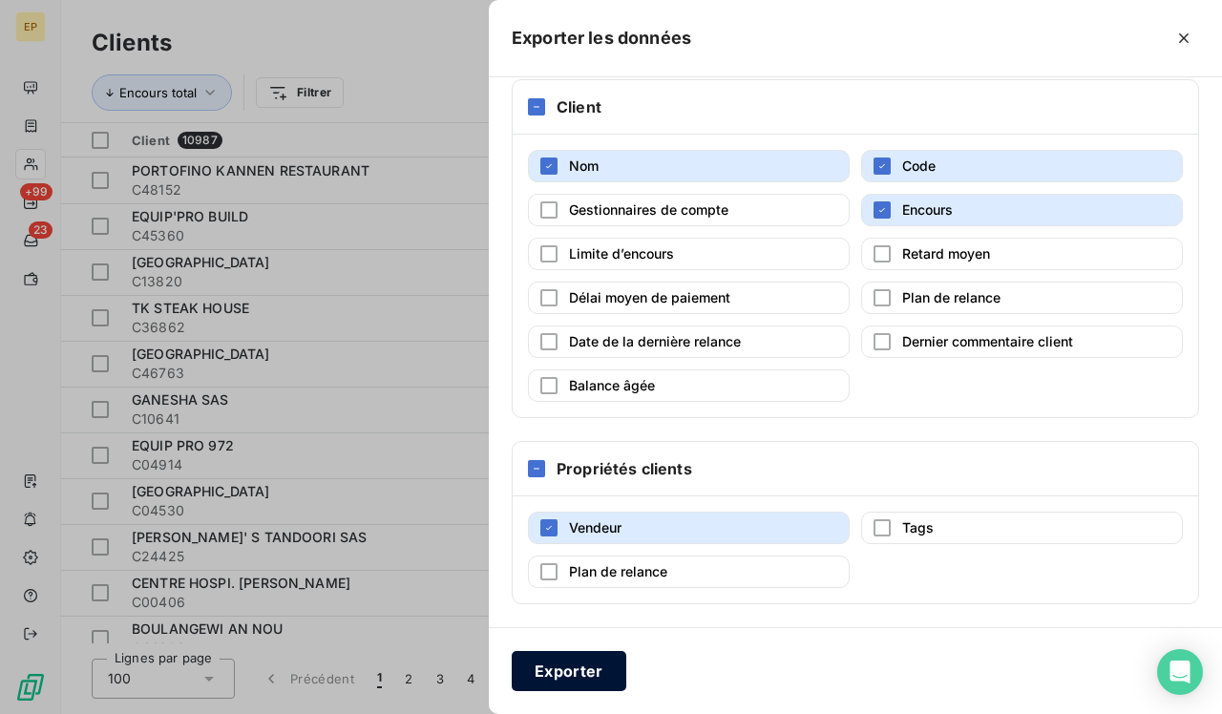
click at [547, 621] on button "Exporter" at bounding box center [569, 671] width 115 height 40
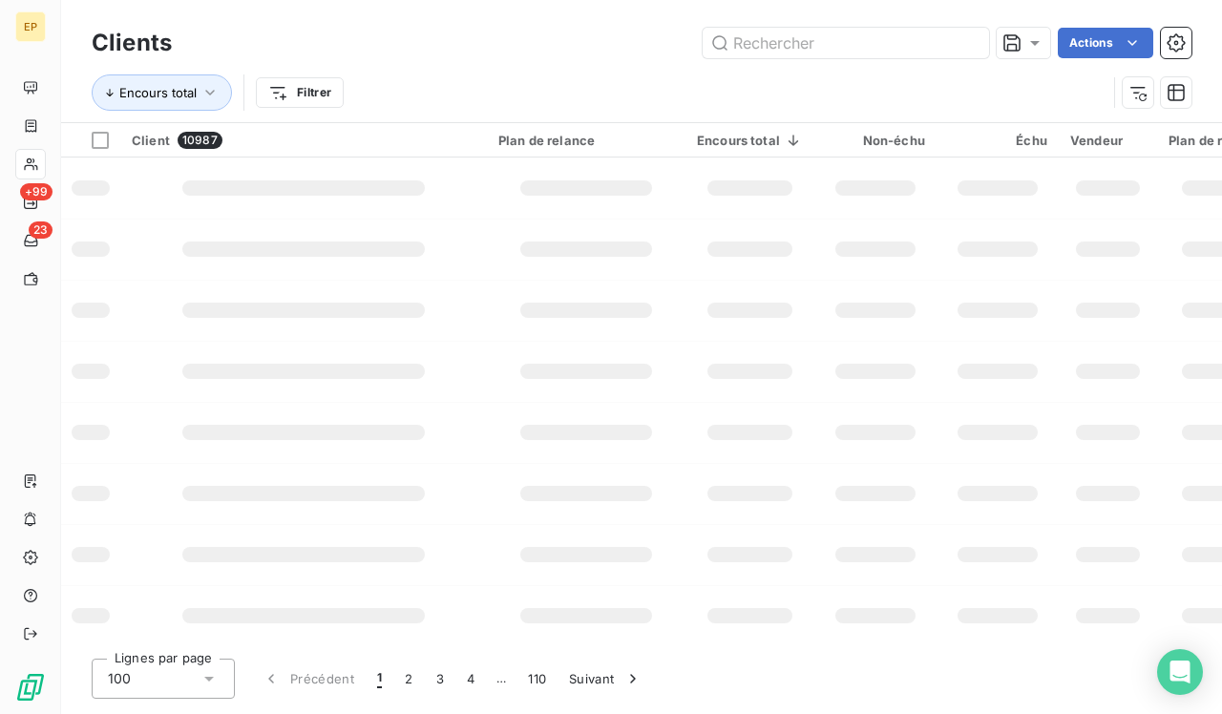
scroll to position [0, 0]
